Goal: Navigation & Orientation: Find specific page/section

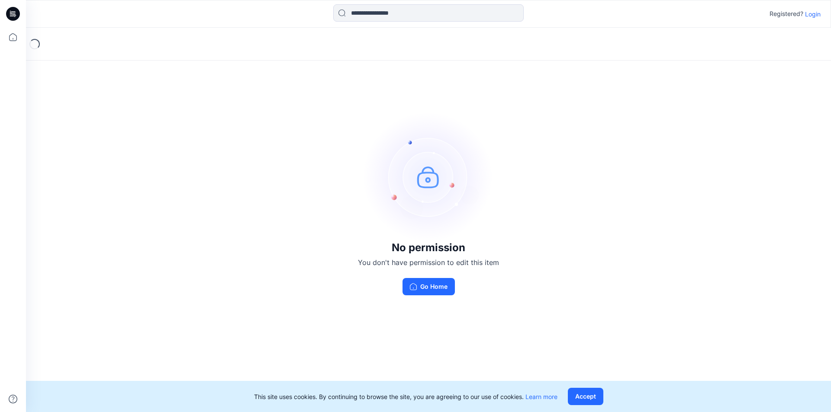
click at [231, 62] on div "No permission You don't have permission to edit this item Go Home" at bounding box center [428, 204] width 805 height 352
click at [206, 124] on div "No permission You don't have permission to edit this item Go Home" at bounding box center [428, 204] width 805 height 352
click at [199, 130] on div "No permission You don't have permission to edit this item Go Home" at bounding box center [428, 204] width 805 height 352
click at [591, 398] on button "Accept" at bounding box center [585, 396] width 35 height 17
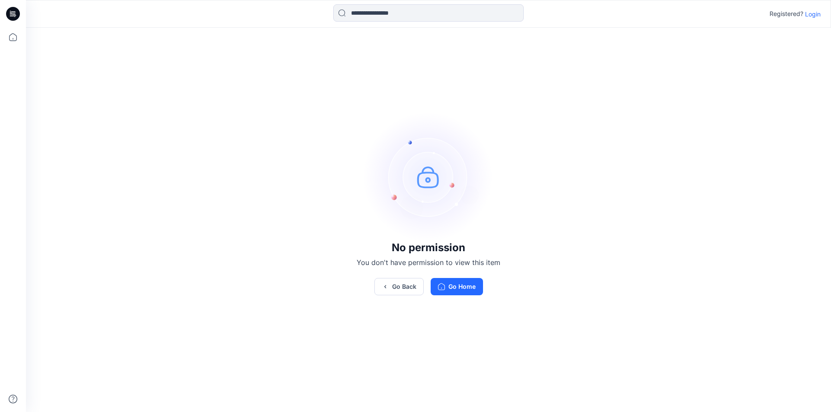
click at [572, 125] on div "No permission You don't have permission to view this item Go Back Go Home" at bounding box center [428, 204] width 805 height 352
